Goal: Transaction & Acquisition: Purchase product/service

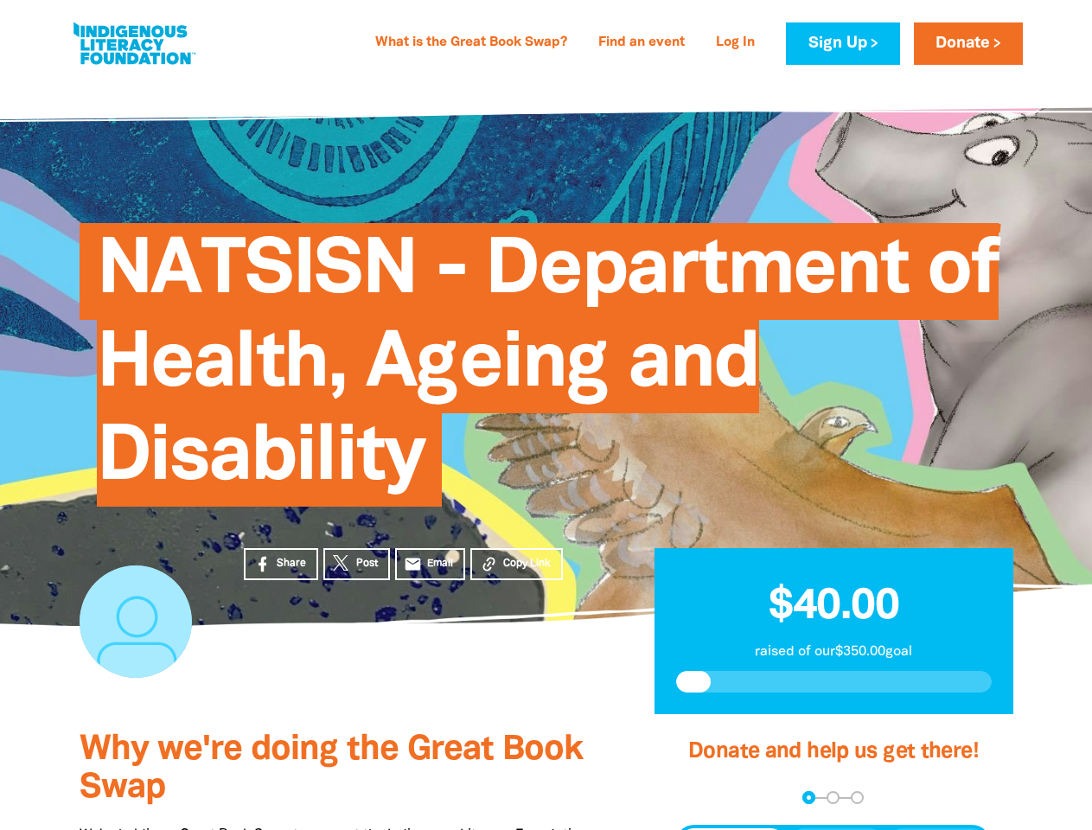
click at [546, 415] on span "NATSISN - Department of Health, Ageing and Disability" at bounding box center [548, 371] width 902 height 271
click at [516, 564] on span "Copy Link" at bounding box center [527, 564] width 48 height 16
click at [699, 798] on div "arrow_back Back Step 1 Step 2 Step 3" at bounding box center [833, 797] width 316 height 13
click at [808, 797] on div "Navigate to step 1 of 3 to enter your donation amount" at bounding box center [809, 797] width 4 height 4
click at [732, 829] on span "Donation frequency" at bounding box center [732, 843] width 107 height 31
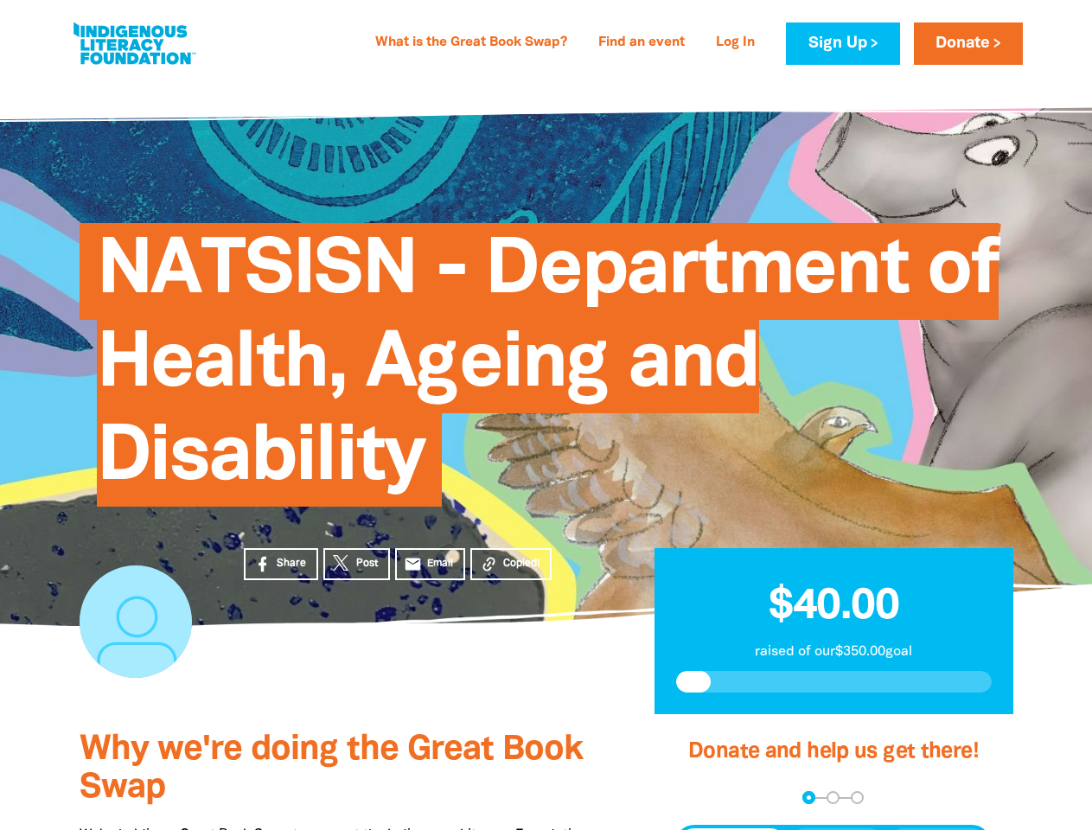
click at [837, 829] on button "Weekly" at bounding box center [836, 843] width 95 height 31
click at [937, 829] on button "Monthly" at bounding box center [937, 843] width 99 height 31
